Goal: Information Seeking & Learning: Learn about a topic

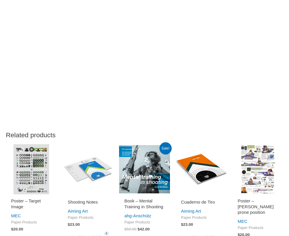
scroll to position [506, 0]
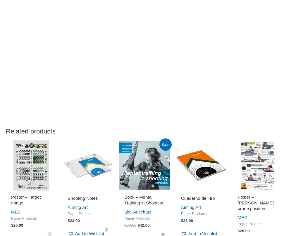
click at [254, 162] on img at bounding box center [257, 165] width 51 height 51
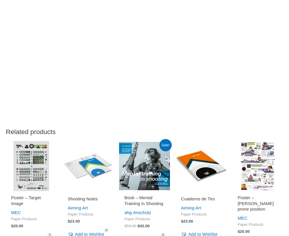
click at [34, 165] on img at bounding box center [31, 166] width 51 height 51
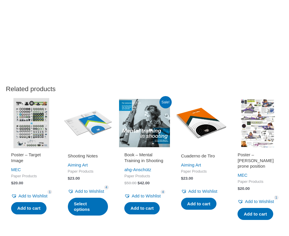
scroll to position [561, 0]
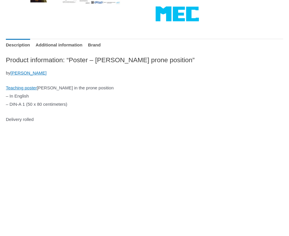
scroll to position [215, 0]
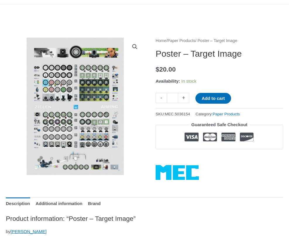
scroll to position [43, 0]
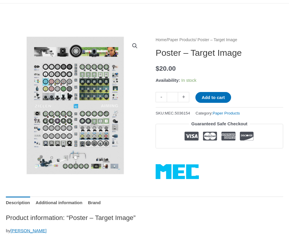
click at [98, 110] on img at bounding box center [68, 104] width 175 height 175
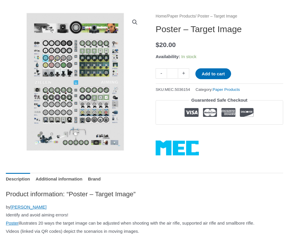
scroll to position [0, 0]
